Goal: Task Accomplishment & Management: Complete application form

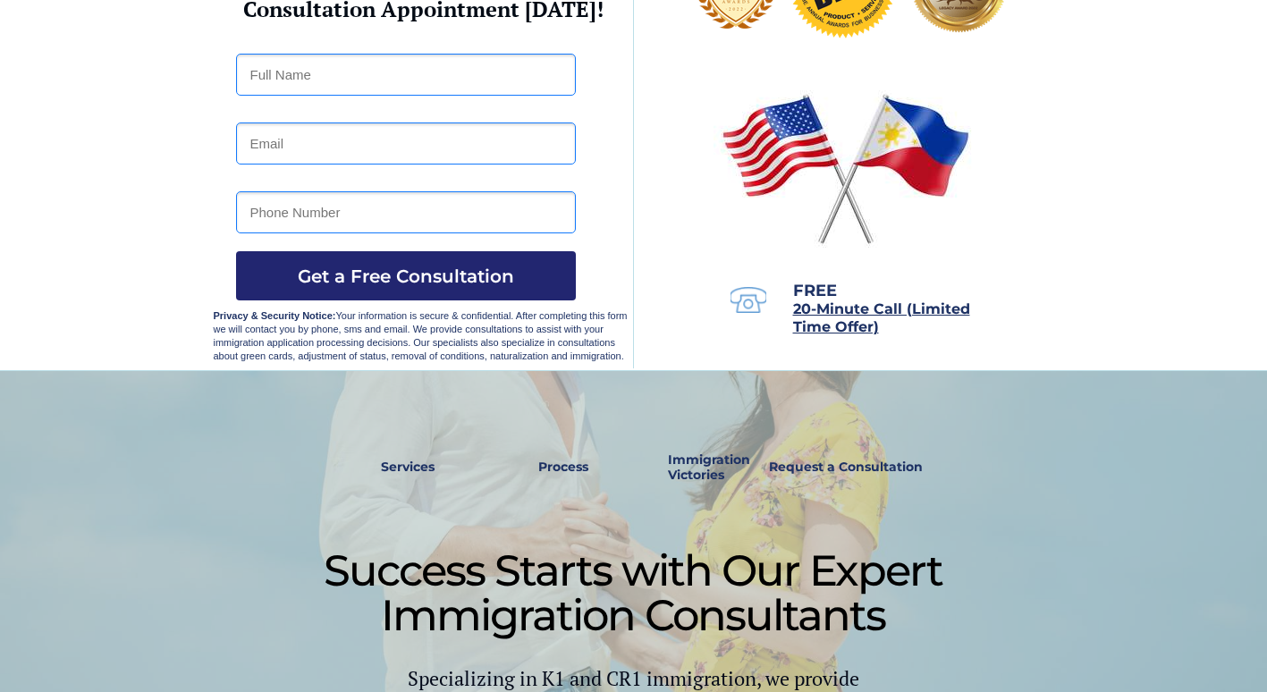
scroll to position [179, 0]
